Goal: Communication & Community: Ask a question

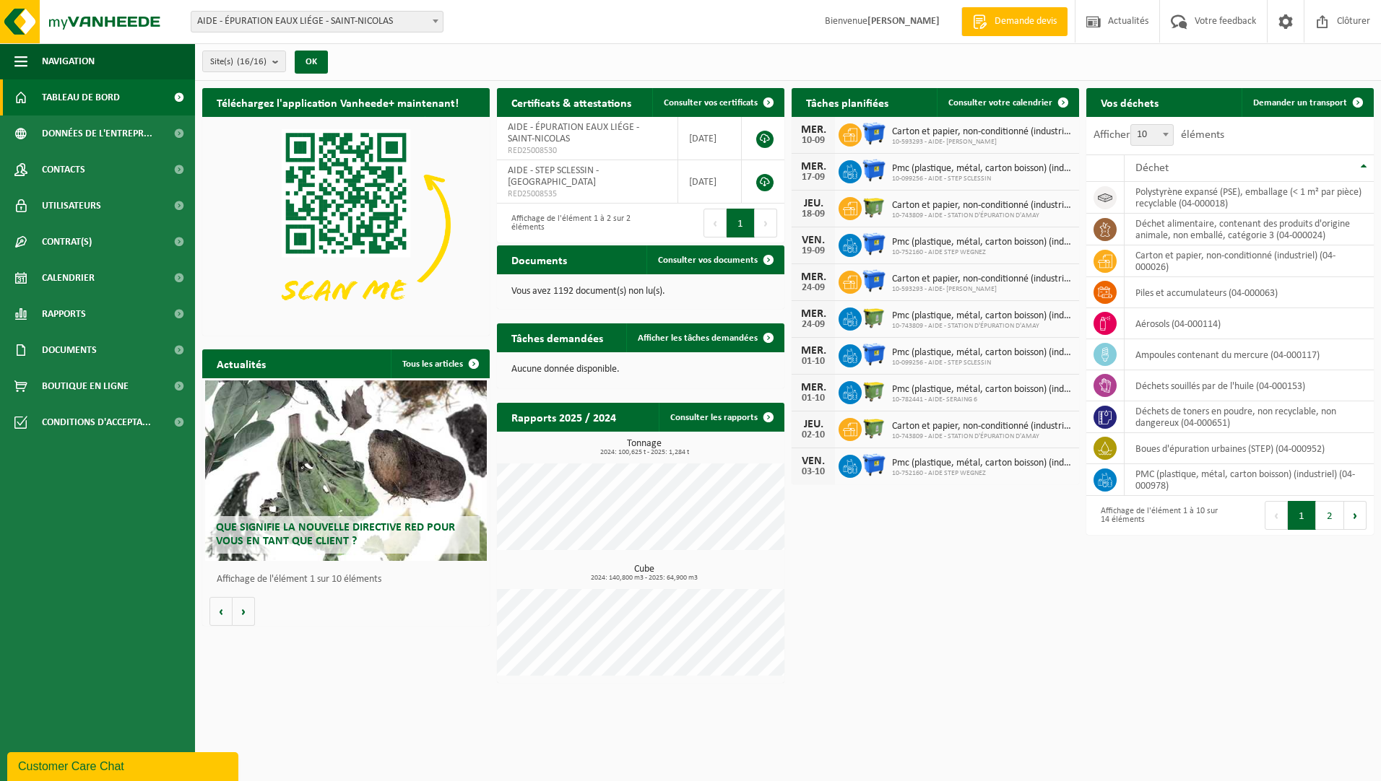
click at [432, 25] on span at bounding box center [435, 21] width 14 height 19
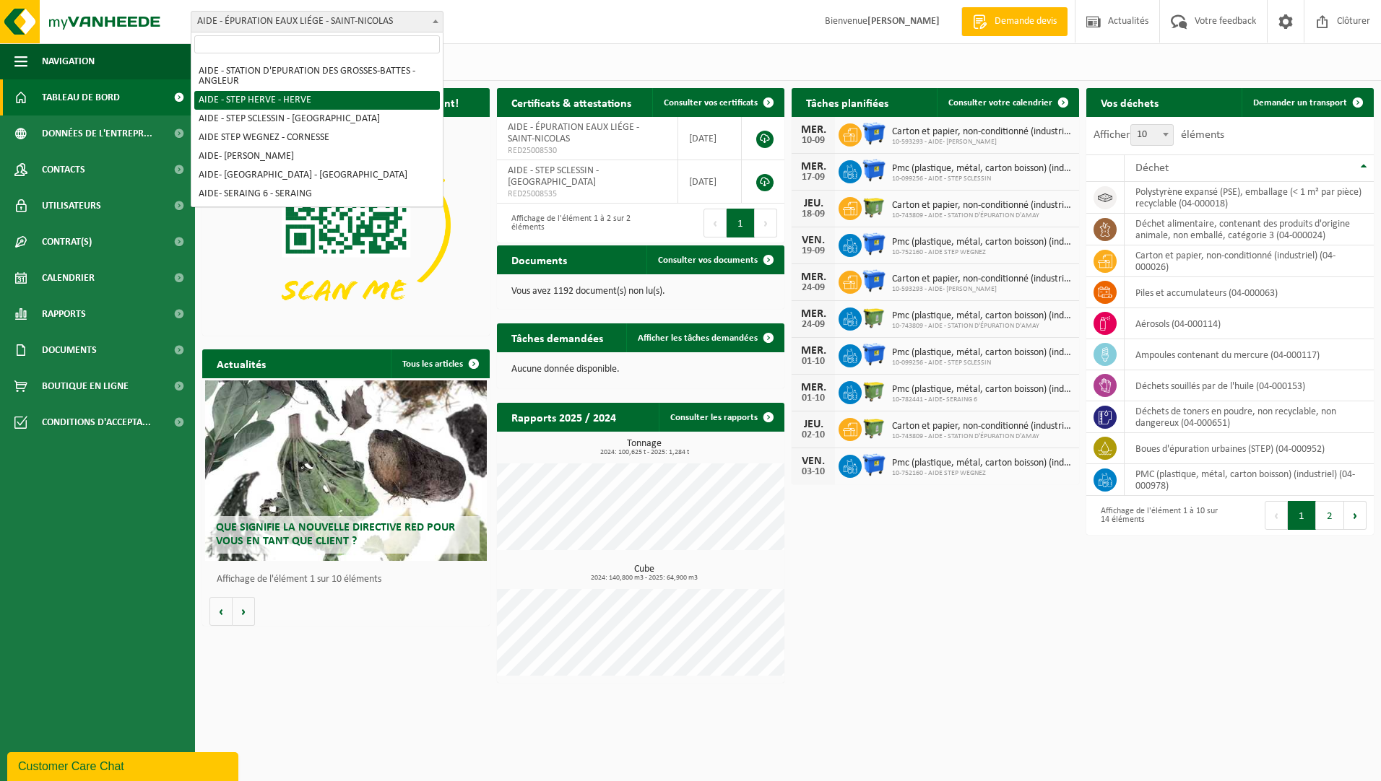
scroll to position [144, 0]
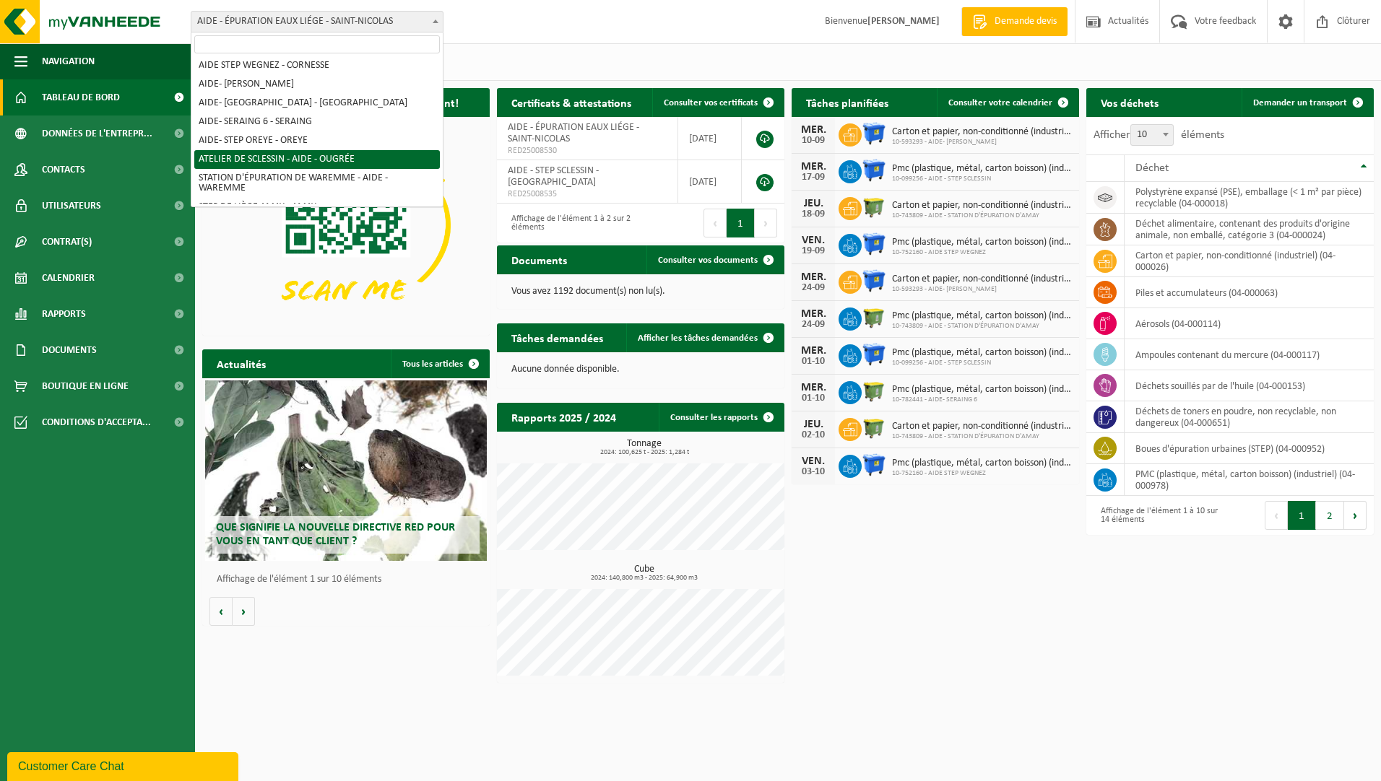
select select "7012"
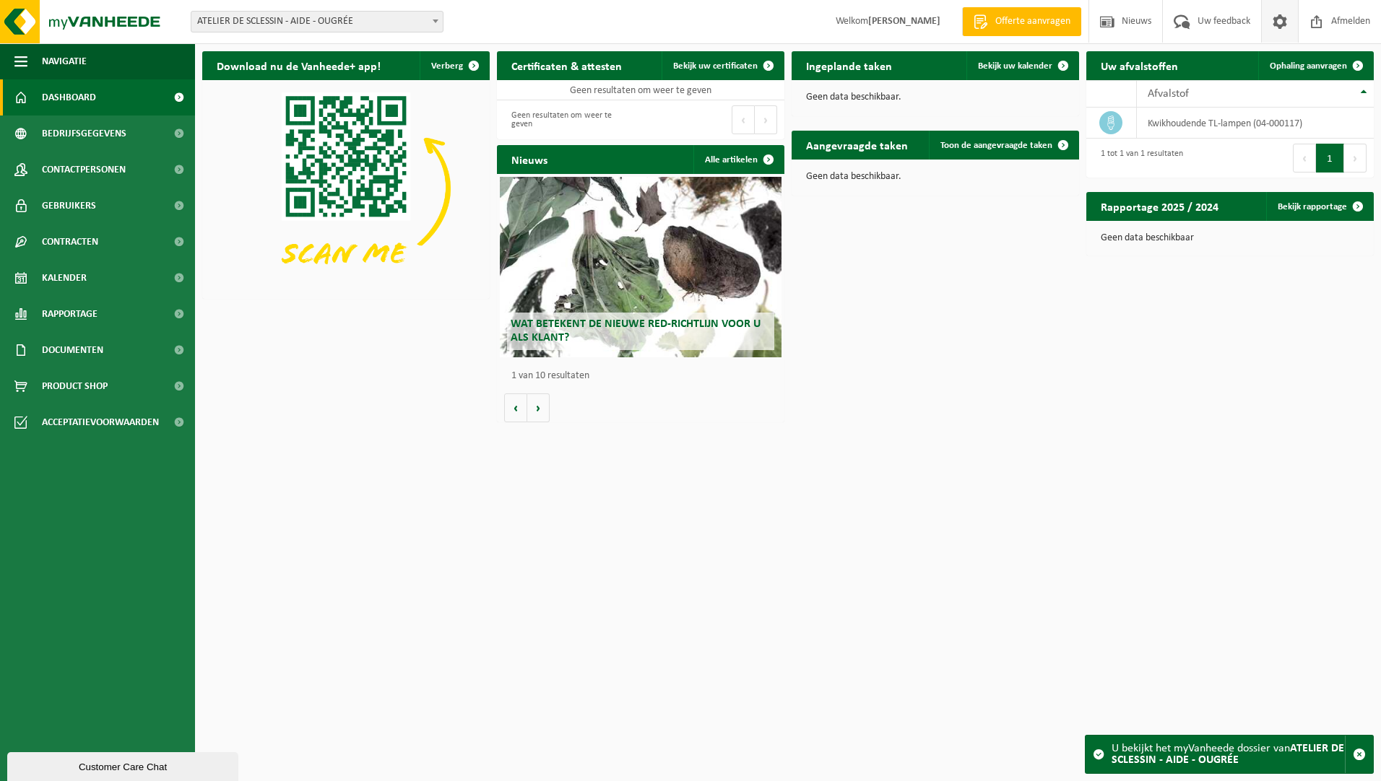
click at [1275, 25] on span at bounding box center [1280, 21] width 22 height 43
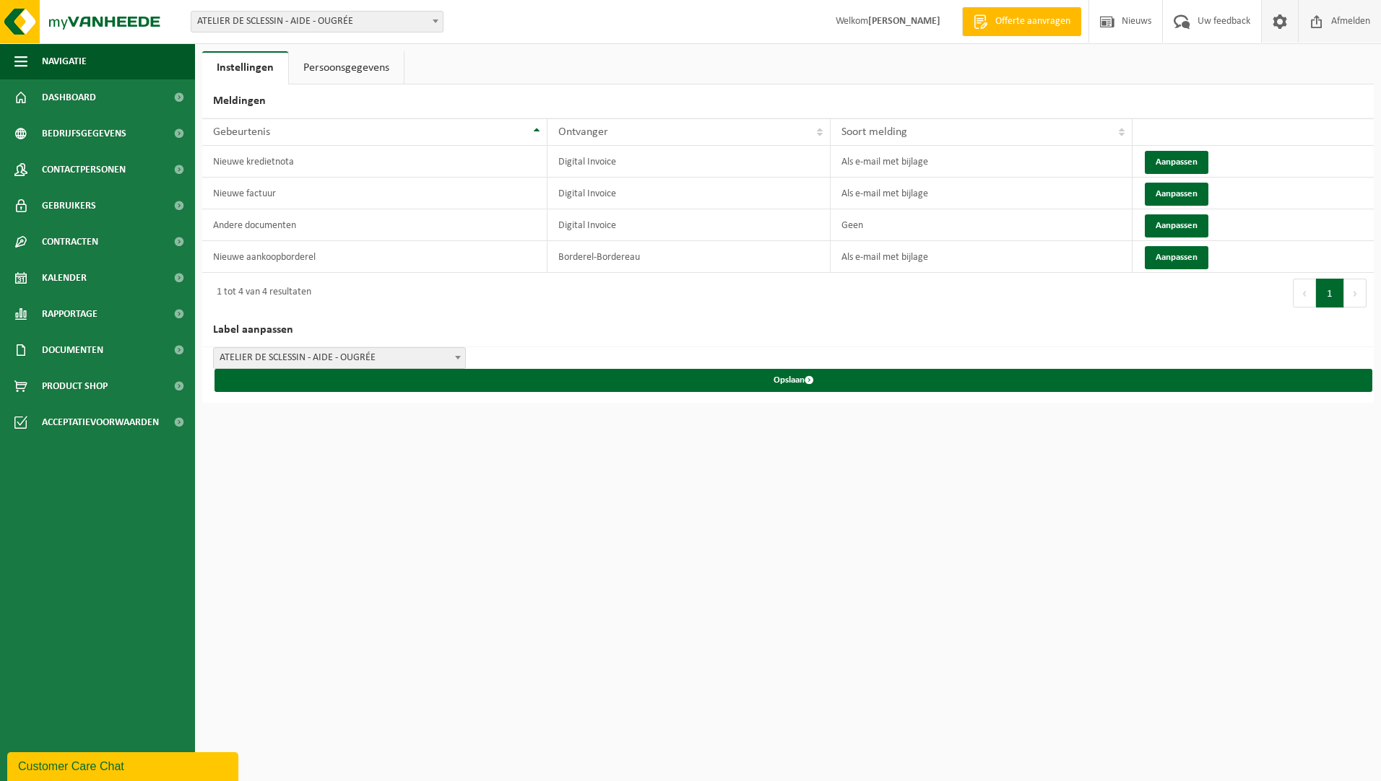
click at [1346, 26] on span "Afmelden" at bounding box center [1350, 21] width 46 height 43
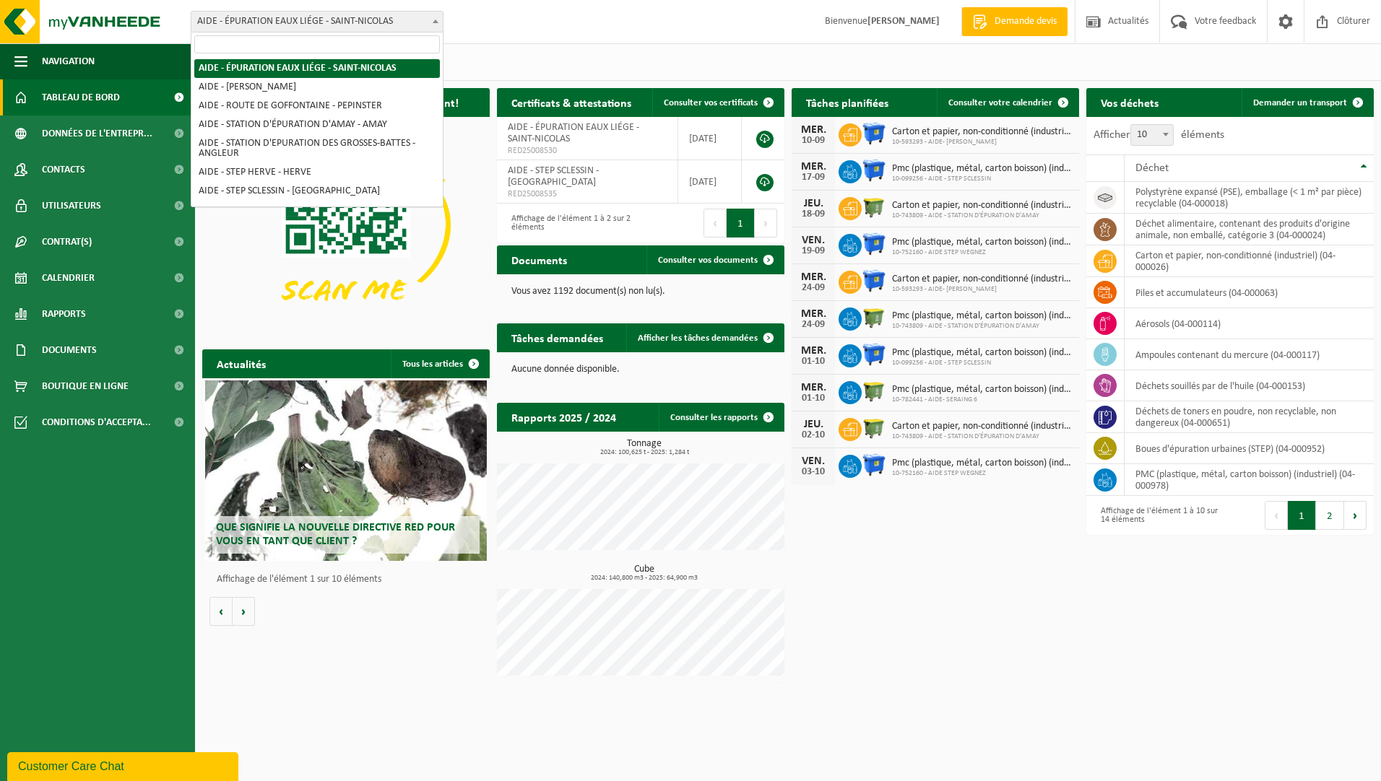
click at [433, 19] on span at bounding box center [435, 21] width 14 height 19
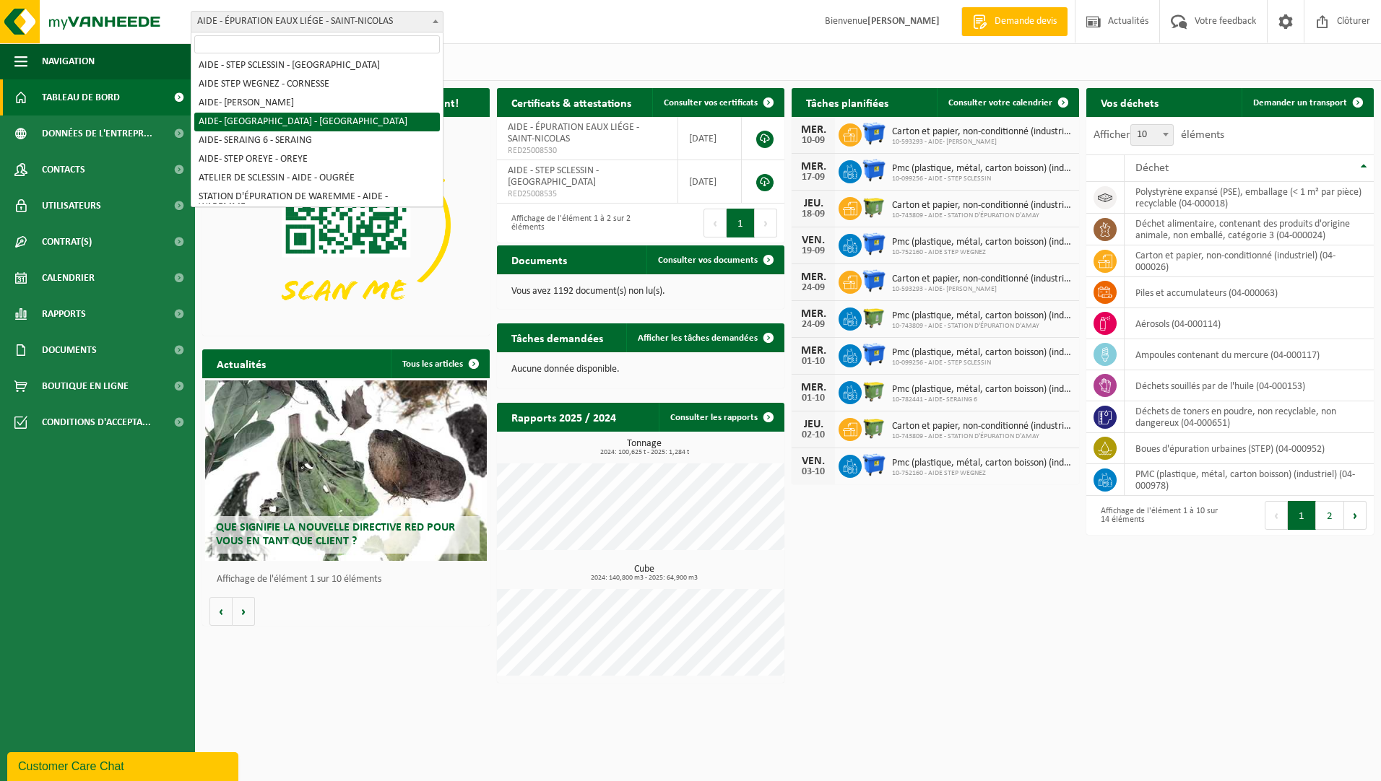
scroll to position [195, 0]
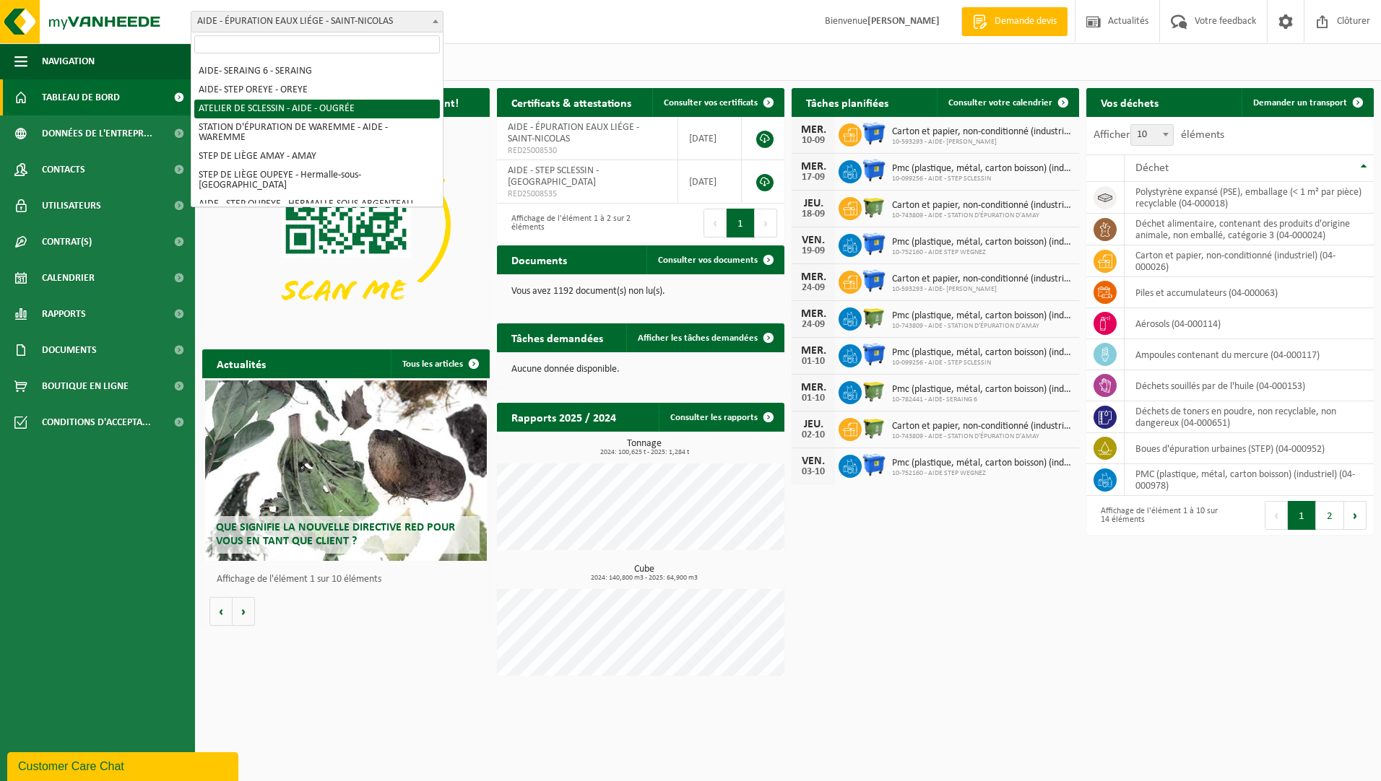
select select "7012"
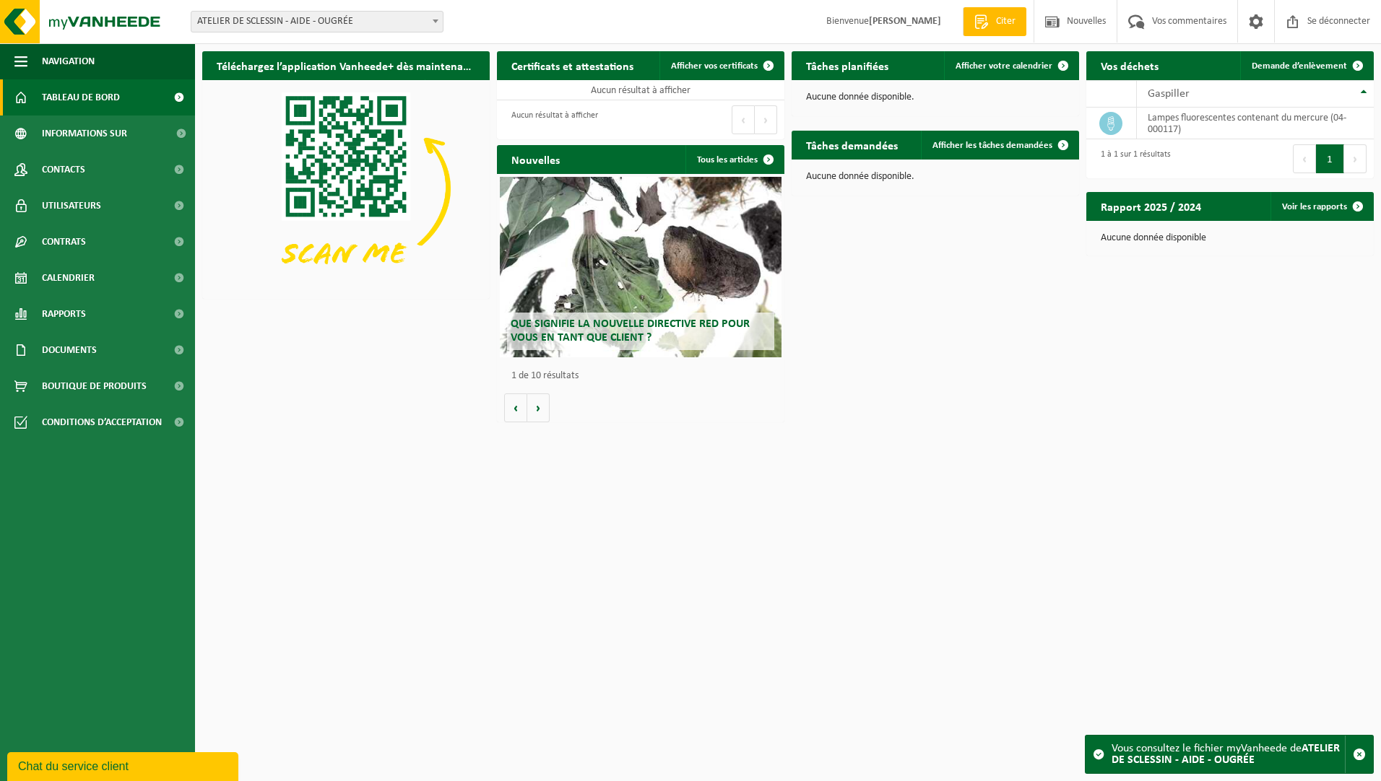
click at [118, 765] on div "Chat du service client" at bounding box center [122, 766] width 209 height 17
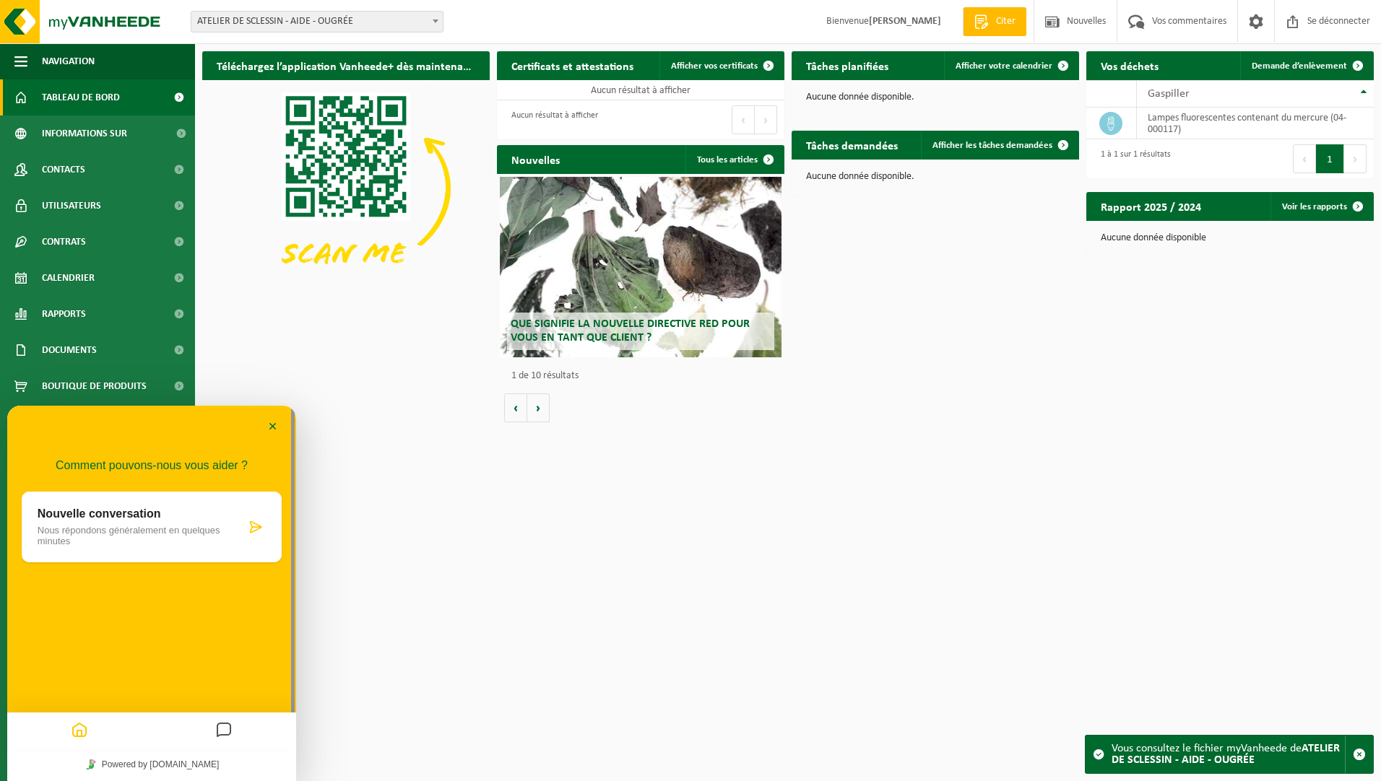
click at [261, 532] on icon at bounding box center [255, 527] width 14 height 14
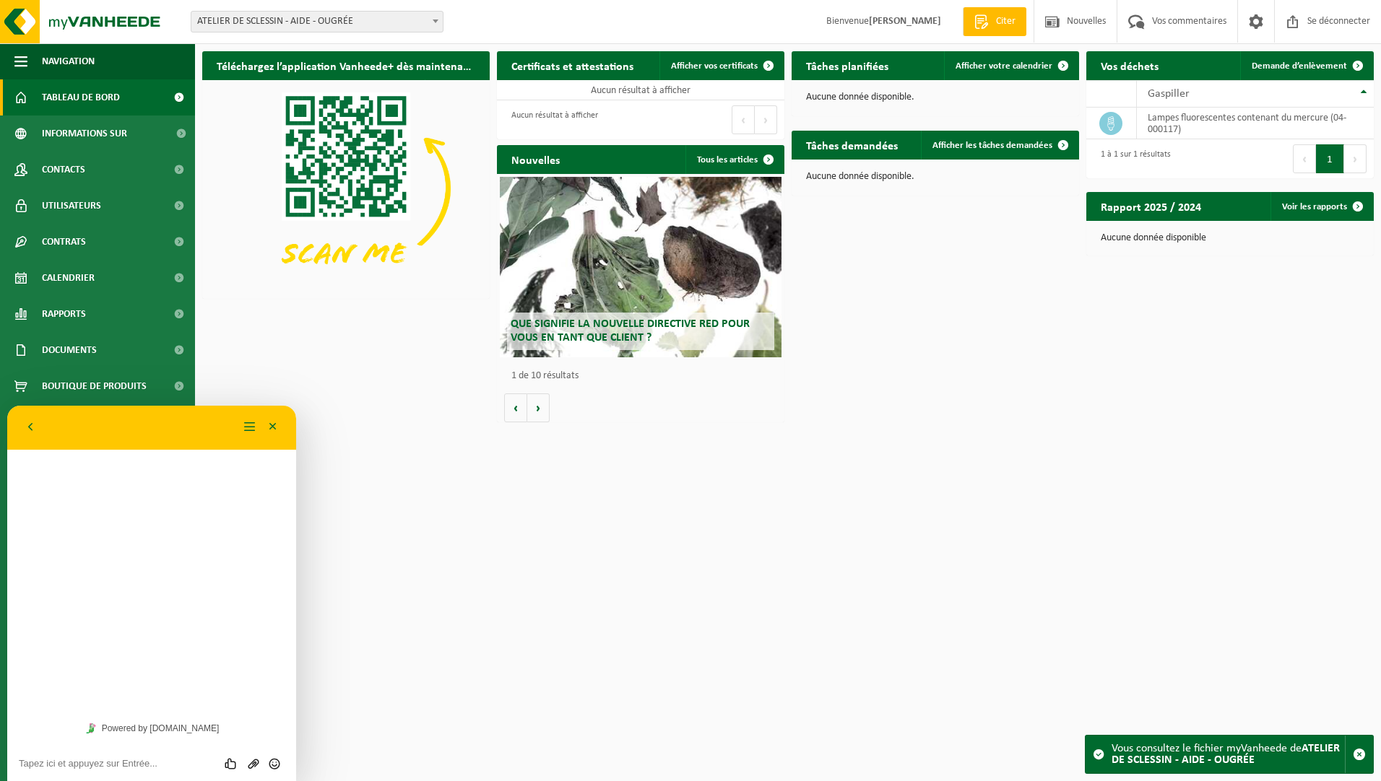
click at [90, 761] on textarea at bounding box center [152, 764] width 266 height 12
type textarea "Bonjour, Le conteneur PMC de l'atelier de [PERSON_NAME] n'est toujours pas repr…"
click at [272, 729] on icon "Envoyer" at bounding box center [274, 732] width 13 height 13
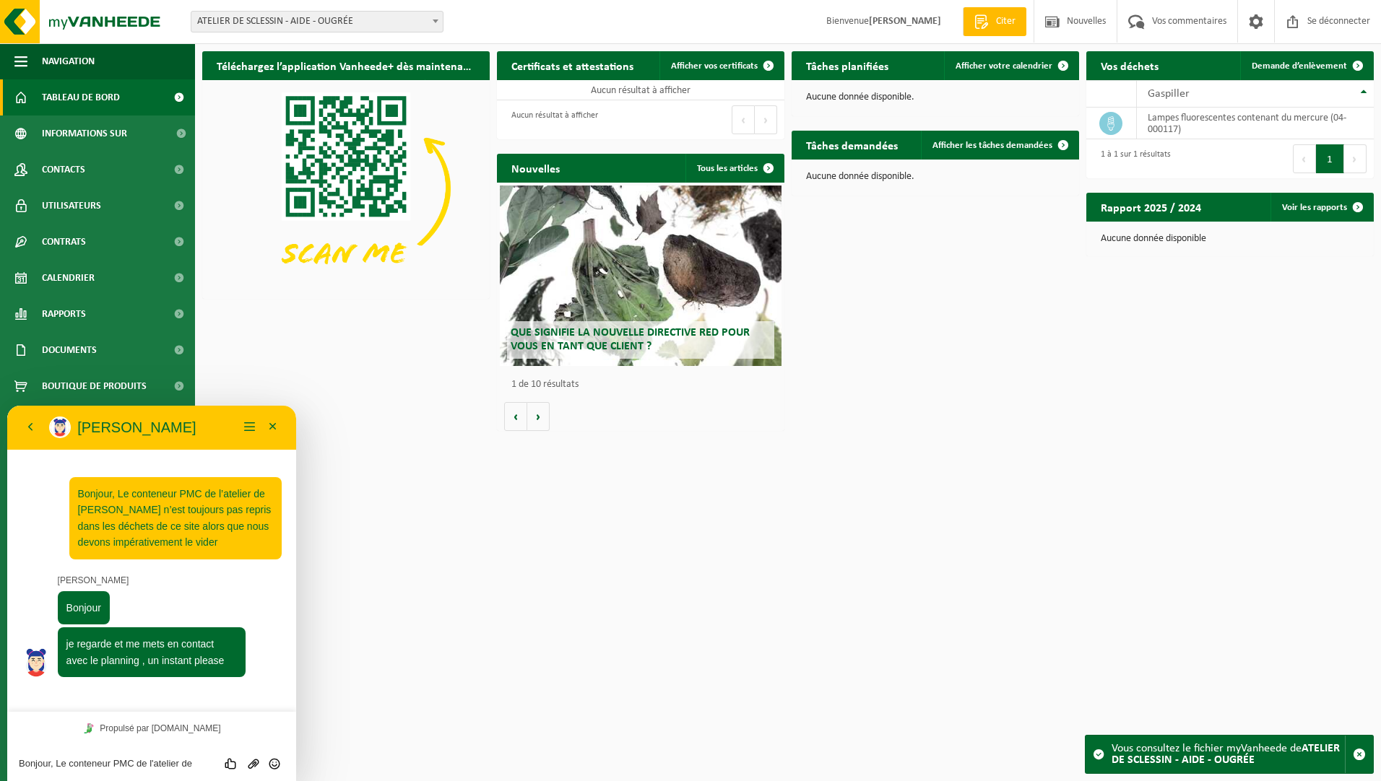
click at [43, 761] on textarea "Bonjour, Le conteneur PMC de l'atelier de [PERSON_NAME] n'est toujours pas repr…" at bounding box center [152, 764] width 266 height 12
type textarea "Avez-vous de nouvelles du planning"
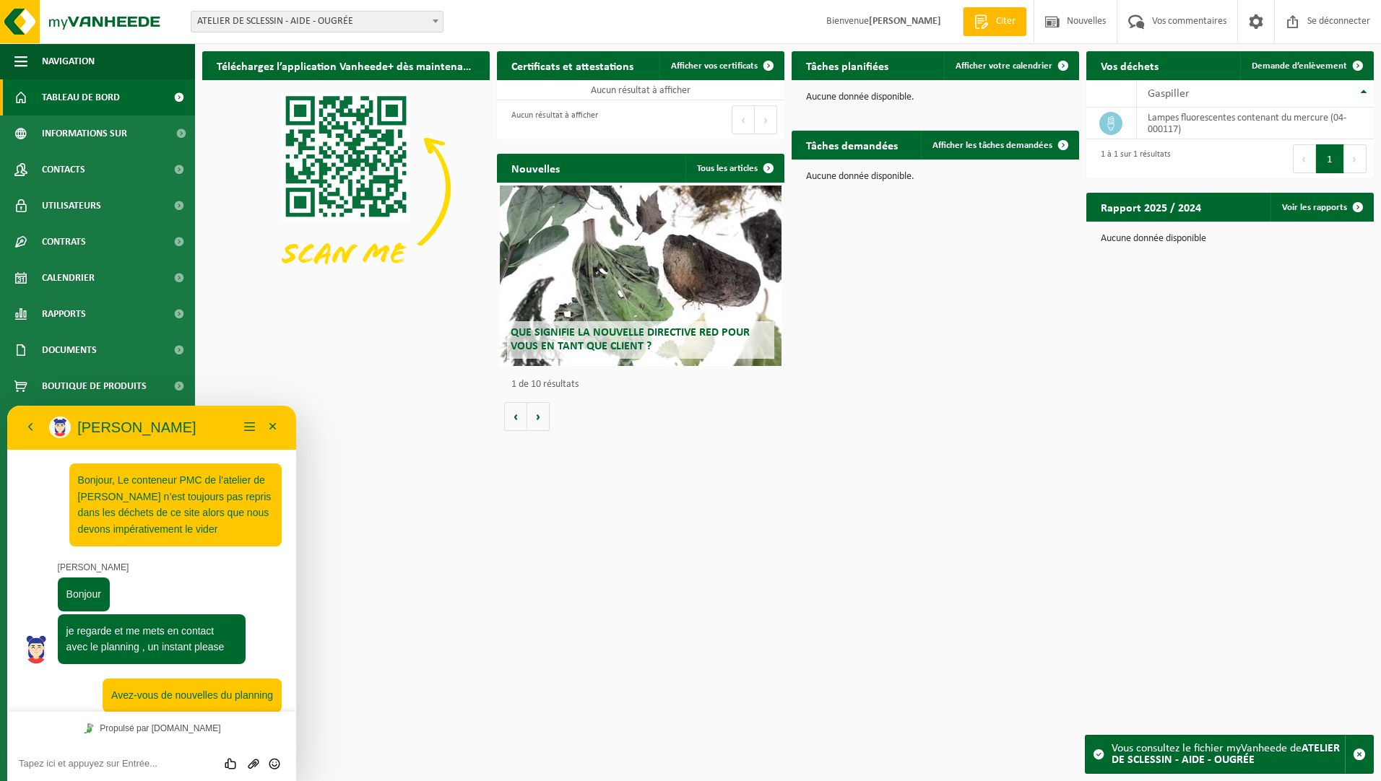
scroll to position [12, 0]
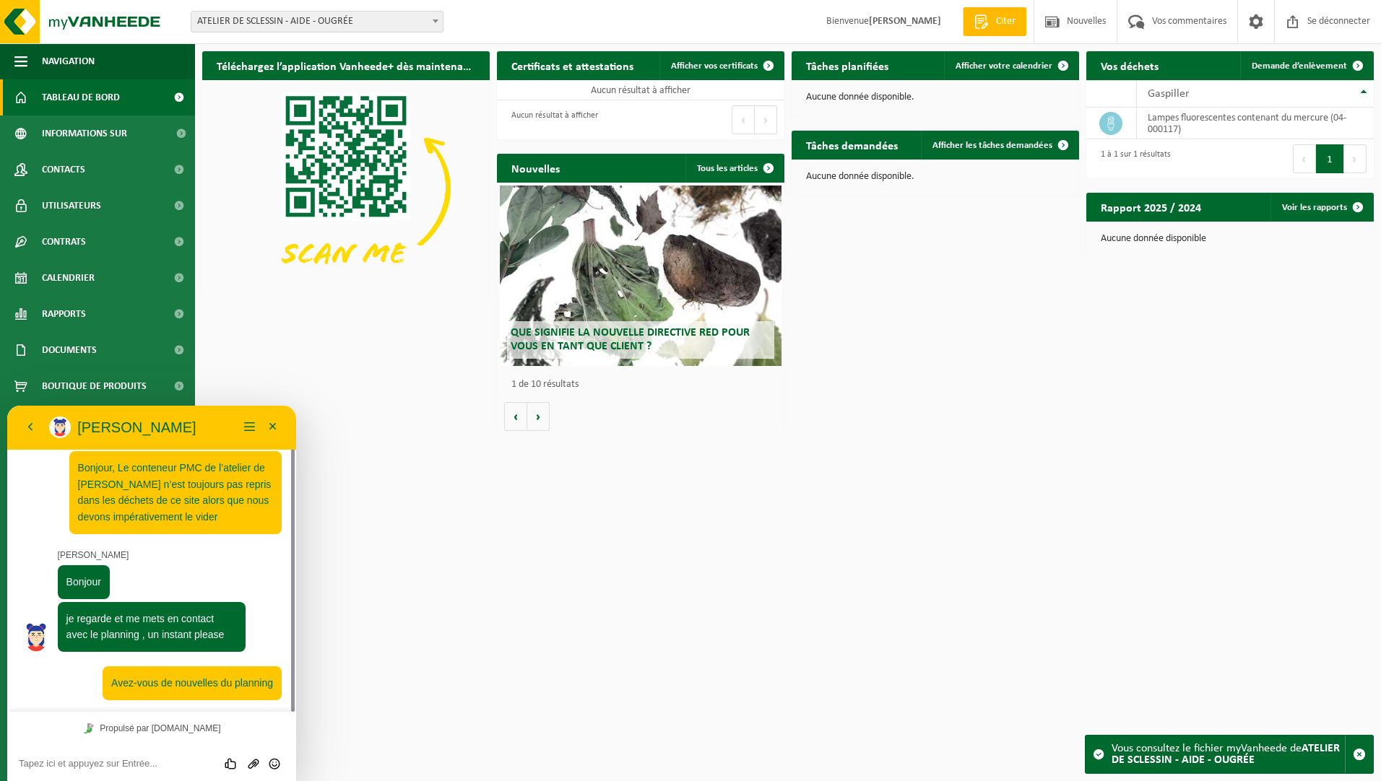
click at [1161, 367] on div "Téléchargez l’application Vanheede+ dès maintenant ! Cacher Certificats et atte…" at bounding box center [788, 241] width 1179 height 395
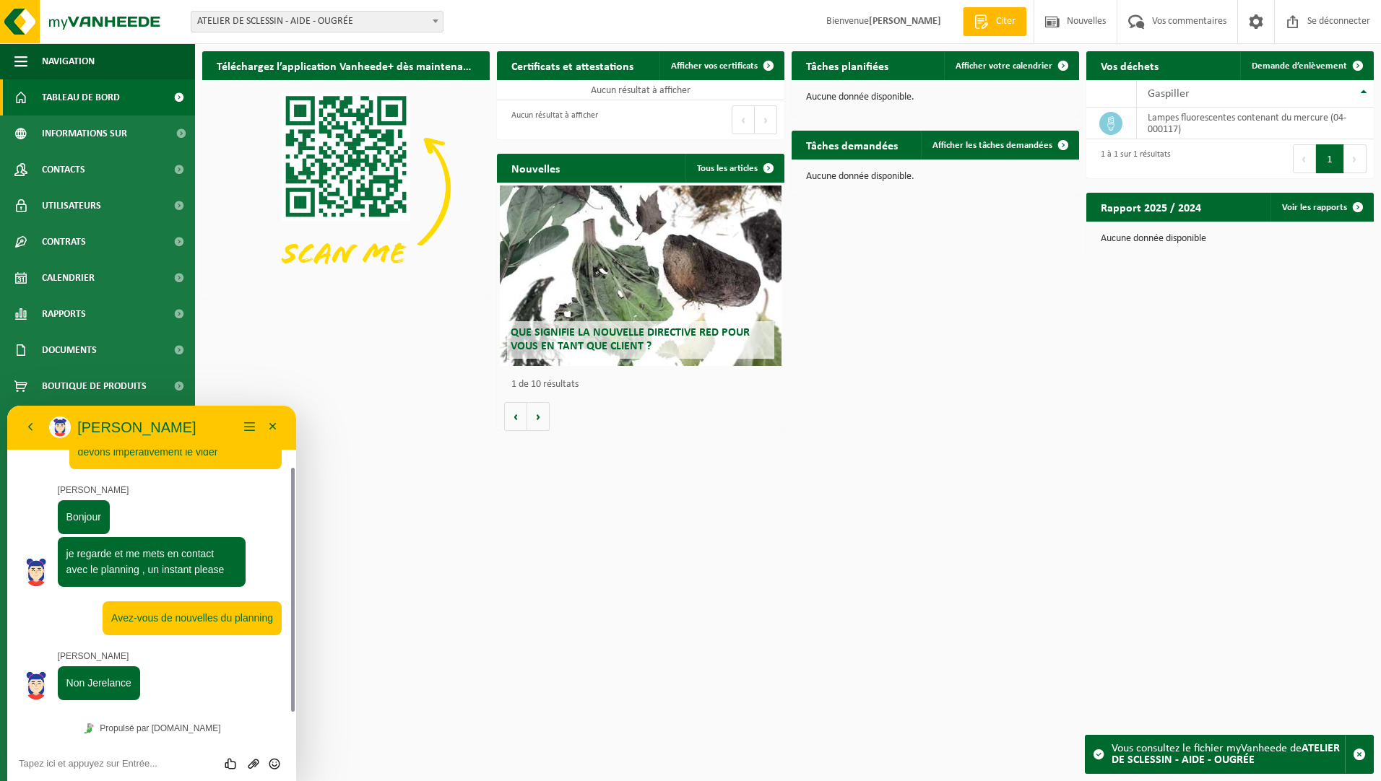
scroll to position [77, 0]
click at [59, 763] on textarea at bounding box center [152, 764] width 266 height 12
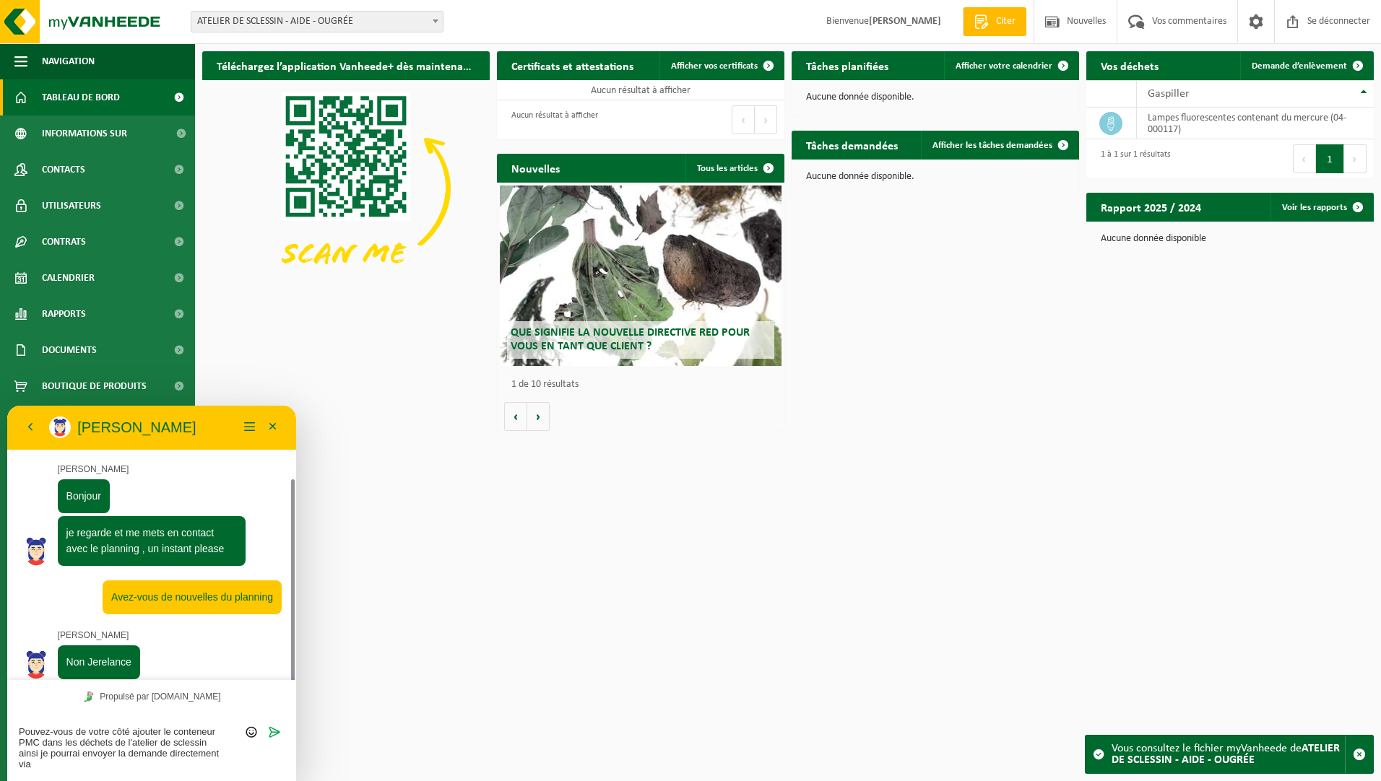
scroll to position [109, 0]
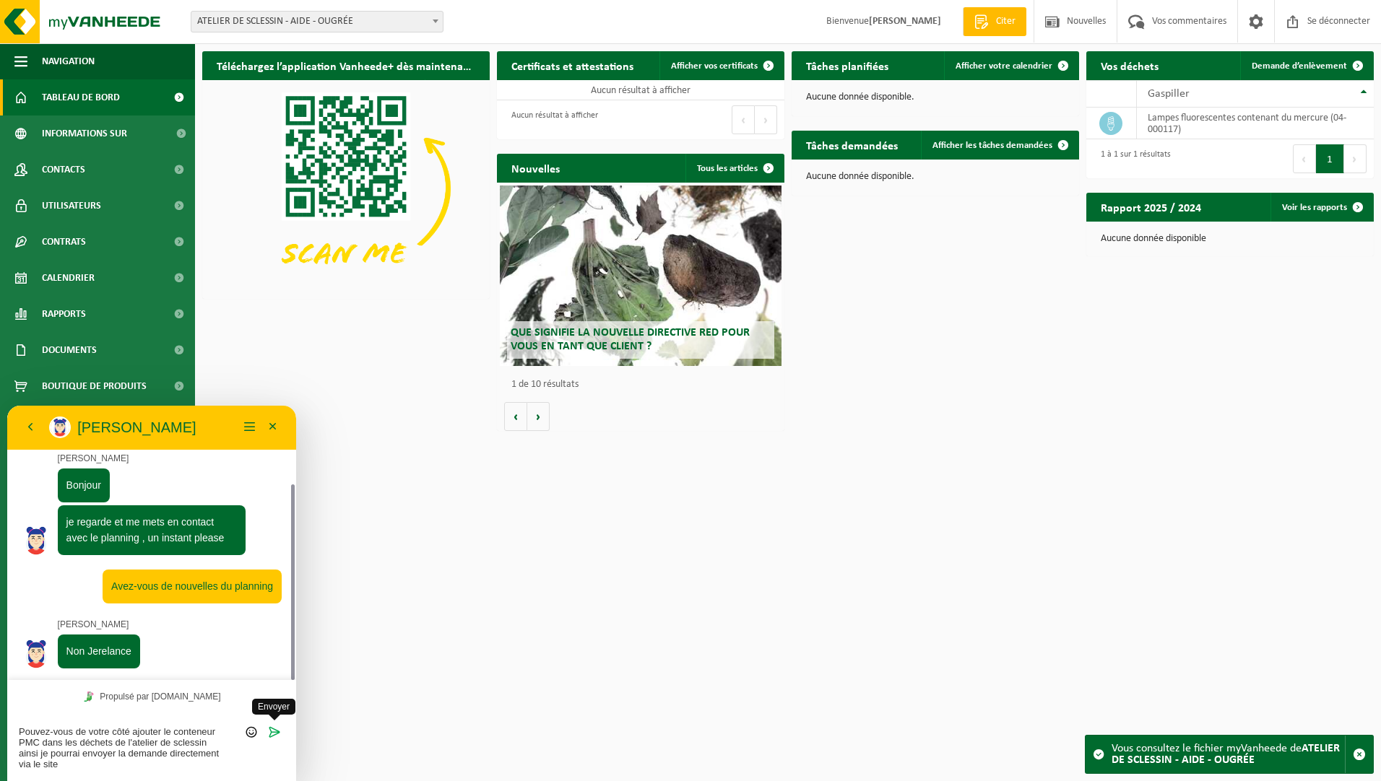
type textarea "Pouvez-vous de votre côté ajouter le conteneur PMC dans les déchets de l'atelie…"
click at [277, 730] on icon "Verzenden" at bounding box center [274, 732] width 13 height 13
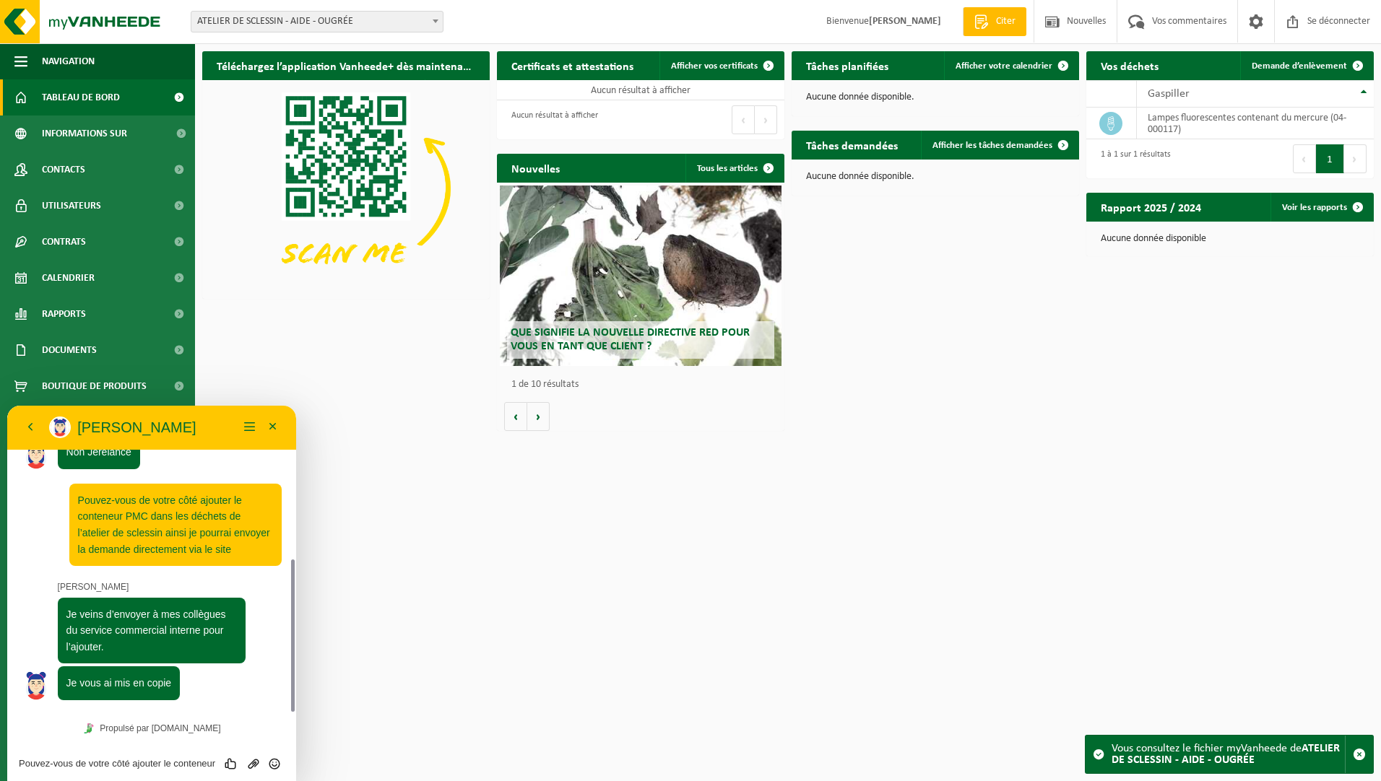
scroll to position [308, 0]
click at [107, 765] on textarea "Pouvez-vous de votre côté ajouter le conteneur PMC dans les déchets de l'atelie…" at bounding box center [152, 764] width 266 height 12
type textarea "Ok merci"
click at [274, 763] on icon "Verzenden" at bounding box center [274, 764] width 13 height 13
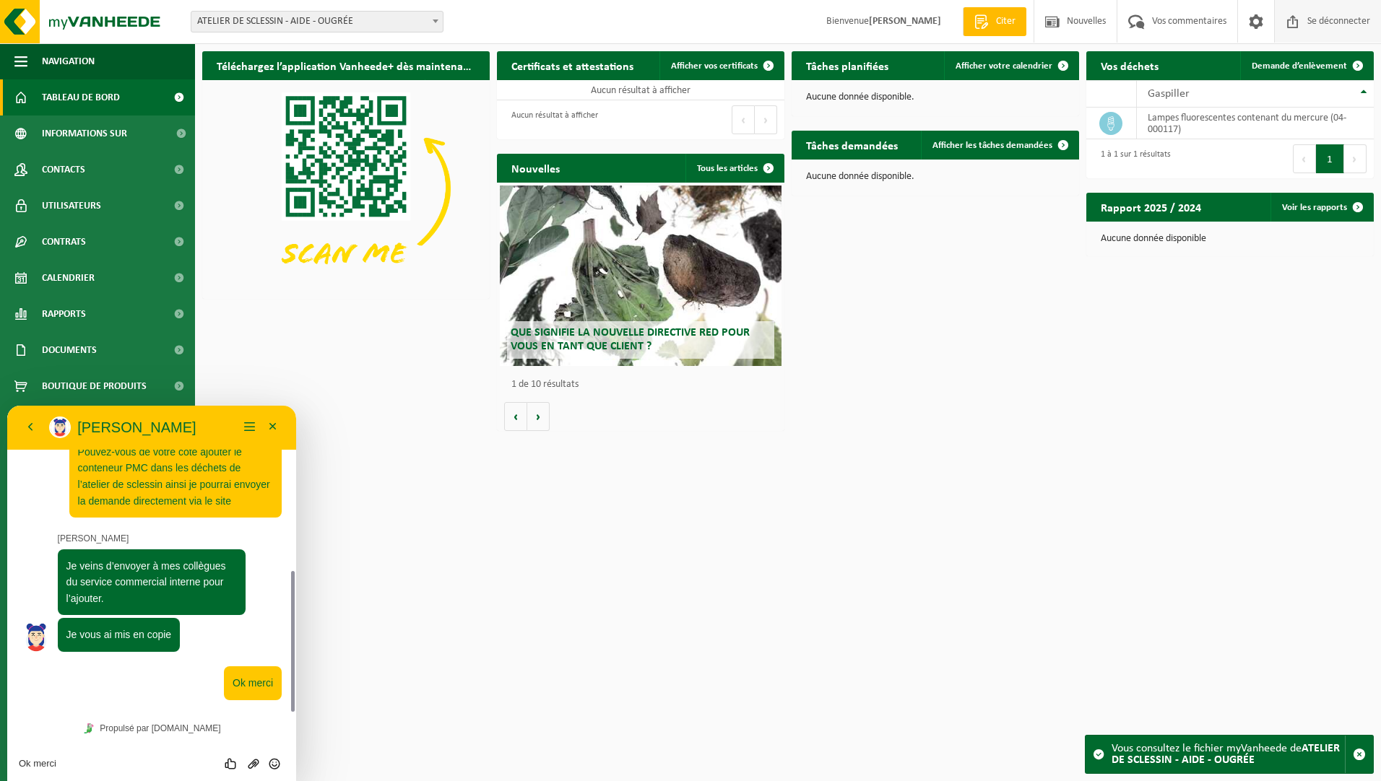
click at [1338, 22] on span "Se déconnecter" at bounding box center [1339, 21] width 70 height 43
